Goal: Transaction & Acquisition: Purchase product/service

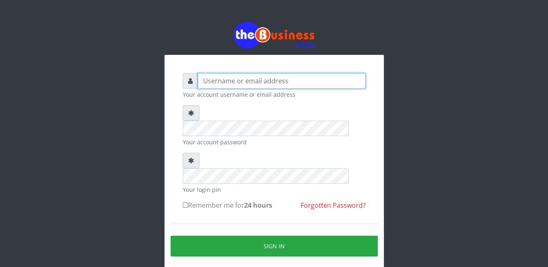
type input "YaronMarcuz"
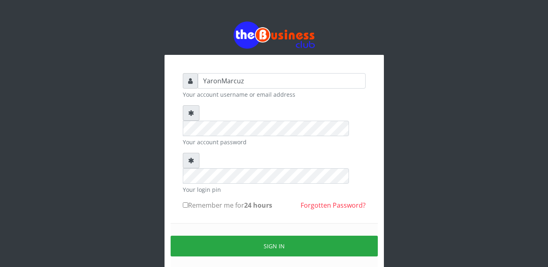
click at [186, 202] on input "Remember me for 24 hours" at bounding box center [185, 204] width 5 height 5
checkbox input "true"
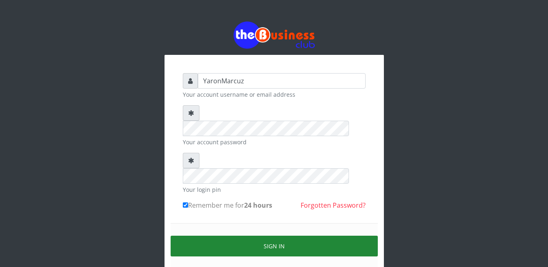
click at [205, 235] on button "Sign in" at bounding box center [273, 245] width 207 height 21
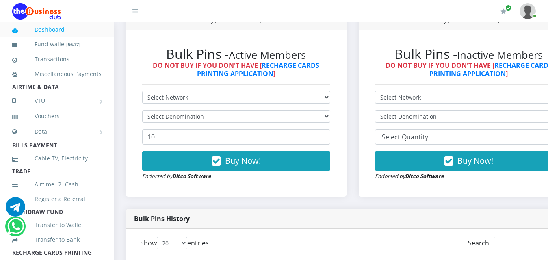
scroll to position [244, 0]
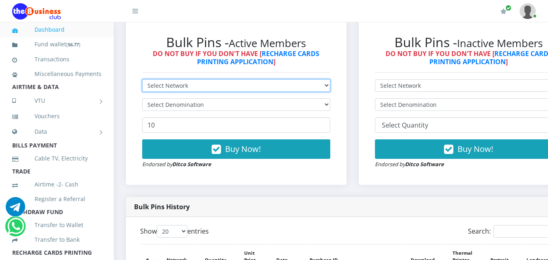
click at [330, 79] on select "Select Network MTN Globacom 9Mobile Airtel" at bounding box center [236, 85] width 188 height 13
select select "MTN"
click at [142, 79] on select "Select Network MTN Globacom 9Mobile Airtel" at bounding box center [236, 85] width 188 height 13
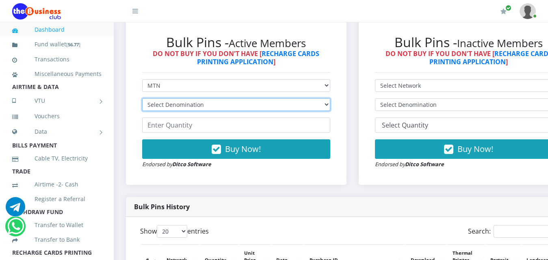
click at [327, 98] on select "Select Denomination MTN NGN100 - ₦96.99 MTN NGN200 - ₦193.98 MTN NGN400 - ₦387.…" at bounding box center [236, 104] width 188 height 13
select select "484.95-500"
click at [142, 98] on select "Select Denomination MTN NGN100 - ₦96.99 MTN NGN200 - ₦193.98 MTN NGN400 - ₦387.…" at bounding box center [236, 104] width 188 height 13
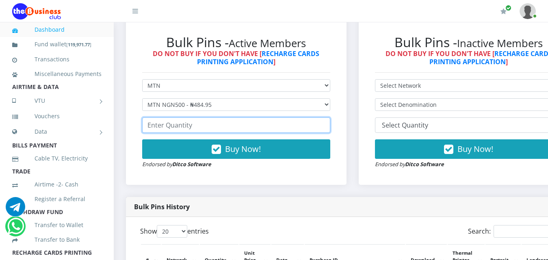
click at [179, 119] on input "number" at bounding box center [236, 124] width 188 height 15
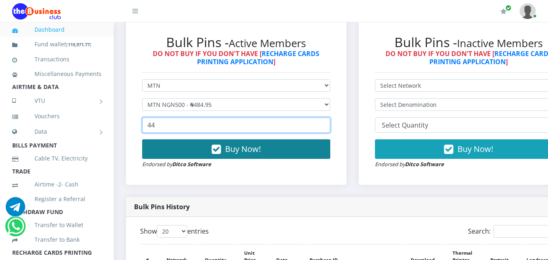
type input "44"
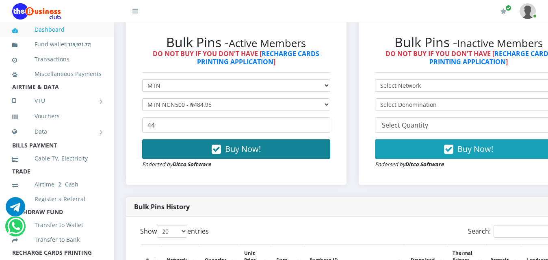
click at [174, 141] on button "Buy Now!" at bounding box center [236, 148] width 188 height 19
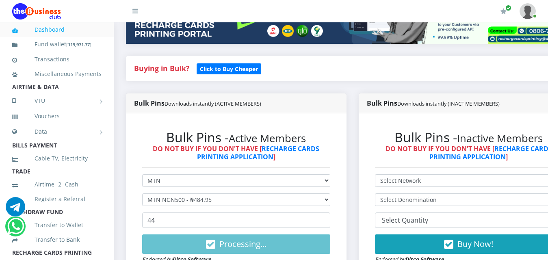
scroll to position [162, 0]
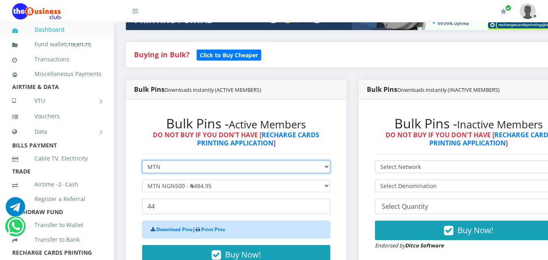
click at [173, 160] on select "Select Network MTN Globacom 9Mobile Airtel" at bounding box center [236, 166] width 188 height 13
click at [142, 160] on select "Select Network MTN Globacom 9Mobile Airtel" at bounding box center [236, 166] width 188 height 13
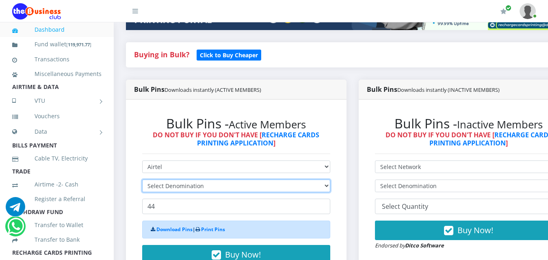
click at [202, 179] on select "Select Denomination" at bounding box center [236, 185] width 188 height 13
click at [210, 179] on select "Select Denomination" at bounding box center [236, 185] width 188 height 13
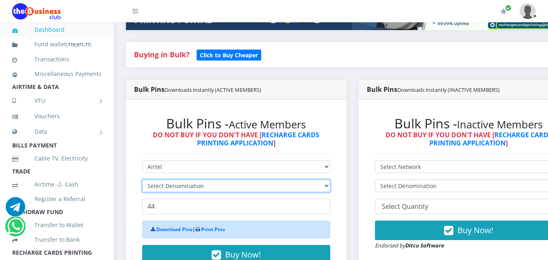
click at [236, 179] on select "Select Denomination" at bounding box center [236, 185] width 188 height 13
click at [233, 181] on select "Select Denomination" at bounding box center [236, 185] width 188 height 13
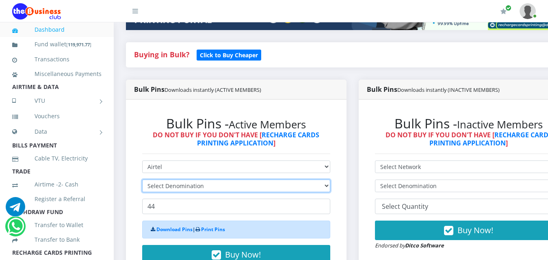
click at [233, 181] on select "Select Denomination" at bounding box center [236, 185] width 188 height 13
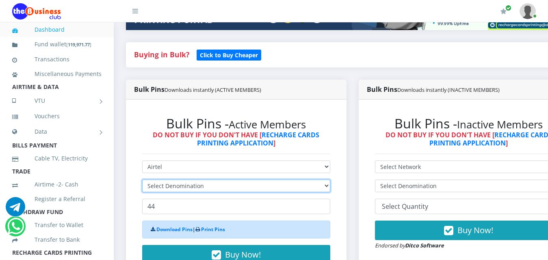
click at [330, 180] on select "Select Denomination" at bounding box center [236, 185] width 188 height 13
click at [330, 179] on select "Select Denomination" at bounding box center [236, 185] width 188 height 13
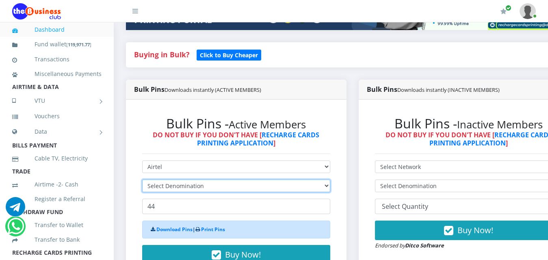
click at [330, 179] on select "Select Denomination" at bounding box center [236, 185] width 188 height 13
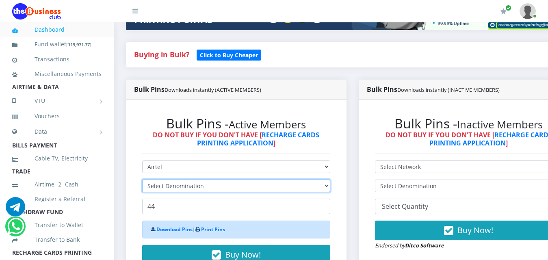
click at [330, 179] on select "Select Denomination" at bounding box center [236, 185] width 188 height 13
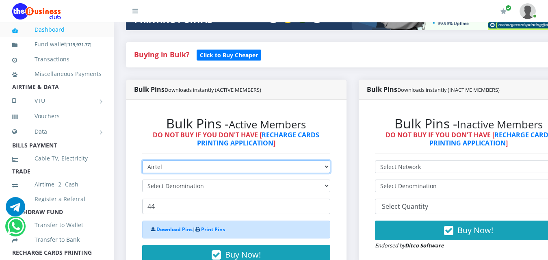
drag, startPoint x: 334, startPoint y: 155, endPoint x: 310, endPoint y: 162, distance: 24.6
click at [330, 160] on select "Select Network MTN Globacom 9Mobile Airtel" at bounding box center [236, 166] width 188 height 13
click at [142, 160] on select "Select Network MTN Globacom 9Mobile Airtel" at bounding box center [236, 166] width 188 height 13
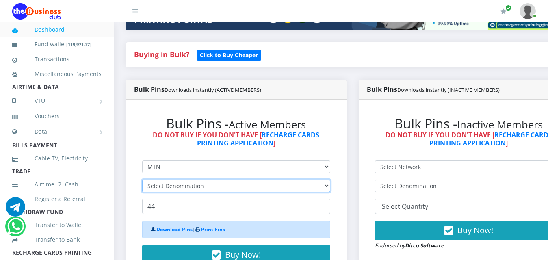
click at [272, 179] on select "Select Denomination" at bounding box center [236, 185] width 188 height 13
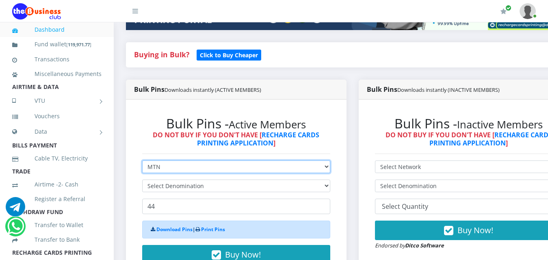
click at [319, 160] on select "Select Network MTN Globacom 9Mobile Airtel" at bounding box center [236, 166] width 188 height 13
select select "Airtel"
click at [142, 160] on select "Select Network MTN Globacom 9Mobile Airtel" at bounding box center [236, 166] width 188 height 13
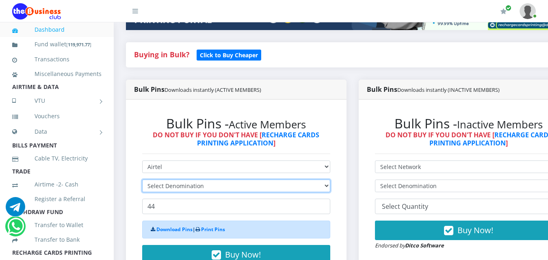
click at [220, 179] on select "Select Denomination" at bounding box center [236, 185] width 188 height 13
click at [266, 179] on select "Select Denomination" at bounding box center [236, 185] width 188 height 13
click at [266, 179] on select "Select Denomination Airtel NGN100 - ₦96.38 Airtel NGN200 - ₦192.76 Airtel NGN50…" at bounding box center [236, 185] width 188 height 13
select select "481.9-500"
click at [142, 179] on select "Select Denomination Airtel NGN100 - ₦96.38 Airtel NGN200 - ₦192.76 Airtel NGN50…" at bounding box center [236, 185] width 188 height 13
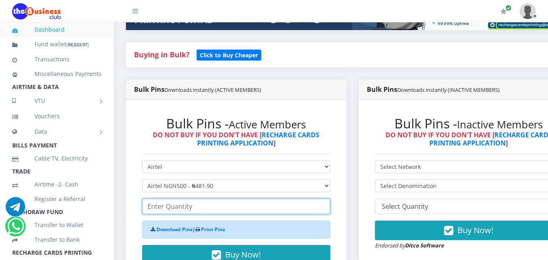
click at [171, 198] on input "number" at bounding box center [236, 205] width 188 height 15
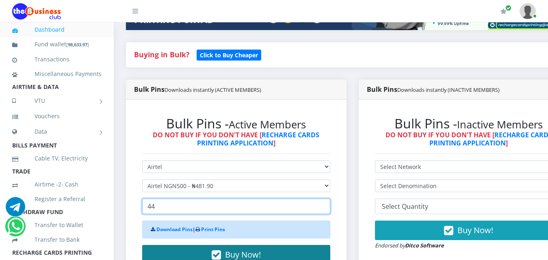
type input "44"
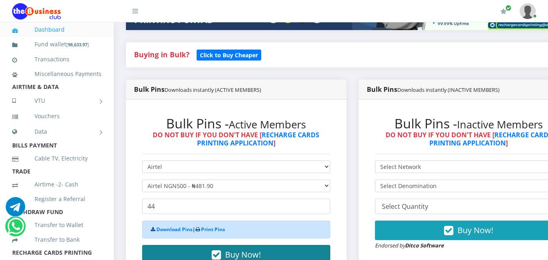
click at [173, 246] on button "Buy Now!" at bounding box center [236, 254] width 188 height 19
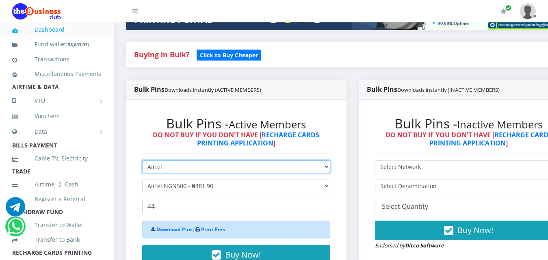
click at [205, 163] on select "Select Network MTN Globacom 9Mobile Airtel" at bounding box center [236, 166] width 188 height 13
select select "MTN"
click at [142, 160] on select "Select Network MTN Globacom 9Mobile Airtel" at bounding box center [236, 166] width 188 height 13
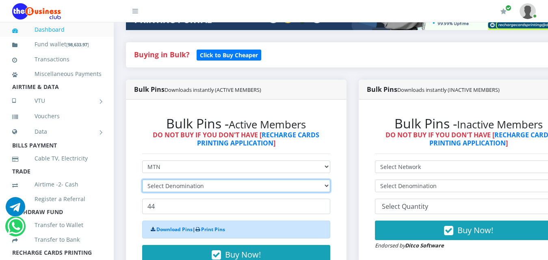
click at [200, 179] on select "Select Denomination" at bounding box center [236, 185] width 188 height 13
click at [196, 179] on select "Select Denomination" at bounding box center [236, 185] width 188 height 13
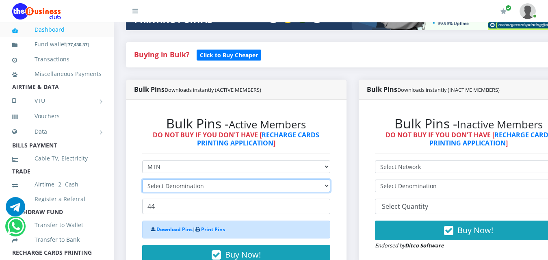
click at [196, 179] on select "Select Denomination" at bounding box center [236, 185] width 188 height 13
click at [216, 179] on select "Select Denomination" at bounding box center [236, 185] width 188 height 13
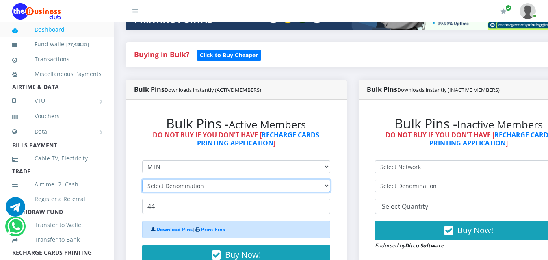
click at [216, 179] on select "Select Denomination" at bounding box center [236, 185] width 188 height 13
click at [217, 179] on select "Select Denomination MTN NGN100 - ₦96.99 MTN NGN200 - ₦193.98 MTN NGN400 - ₦387.…" at bounding box center [236, 185] width 188 height 13
select select "193.98-200"
click at [142, 179] on select "Select Denomination MTN NGN100 - ₦96.99 MTN NGN200 - ₦193.98 MTN NGN400 - ₦387.…" at bounding box center [236, 185] width 188 height 13
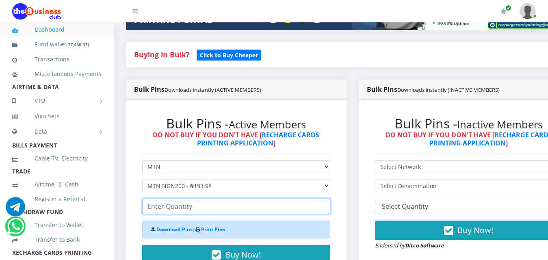
click at [184, 198] on input "number" at bounding box center [236, 205] width 188 height 15
click at [328, 198] on input "1" at bounding box center [236, 205] width 188 height 15
click at [328, 198] on input "28" at bounding box center [236, 205] width 188 height 15
click at [328, 198] on input "35" at bounding box center [236, 205] width 188 height 15
type input "176"
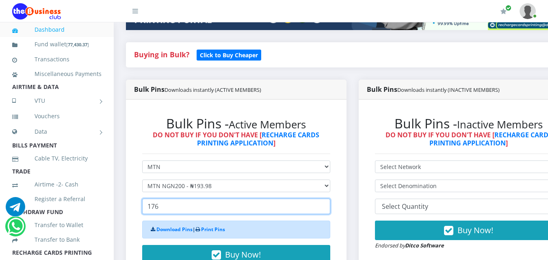
click at [327, 198] on input "176" at bounding box center [236, 205] width 188 height 15
click at [328, 198] on input "16" at bounding box center [236, 205] width 188 height 15
drag, startPoint x: 164, startPoint y: 198, endPoint x: 114, endPoint y: 201, distance: 50.8
type input "220"
